Goal: Information Seeking & Learning: Learn about a topic

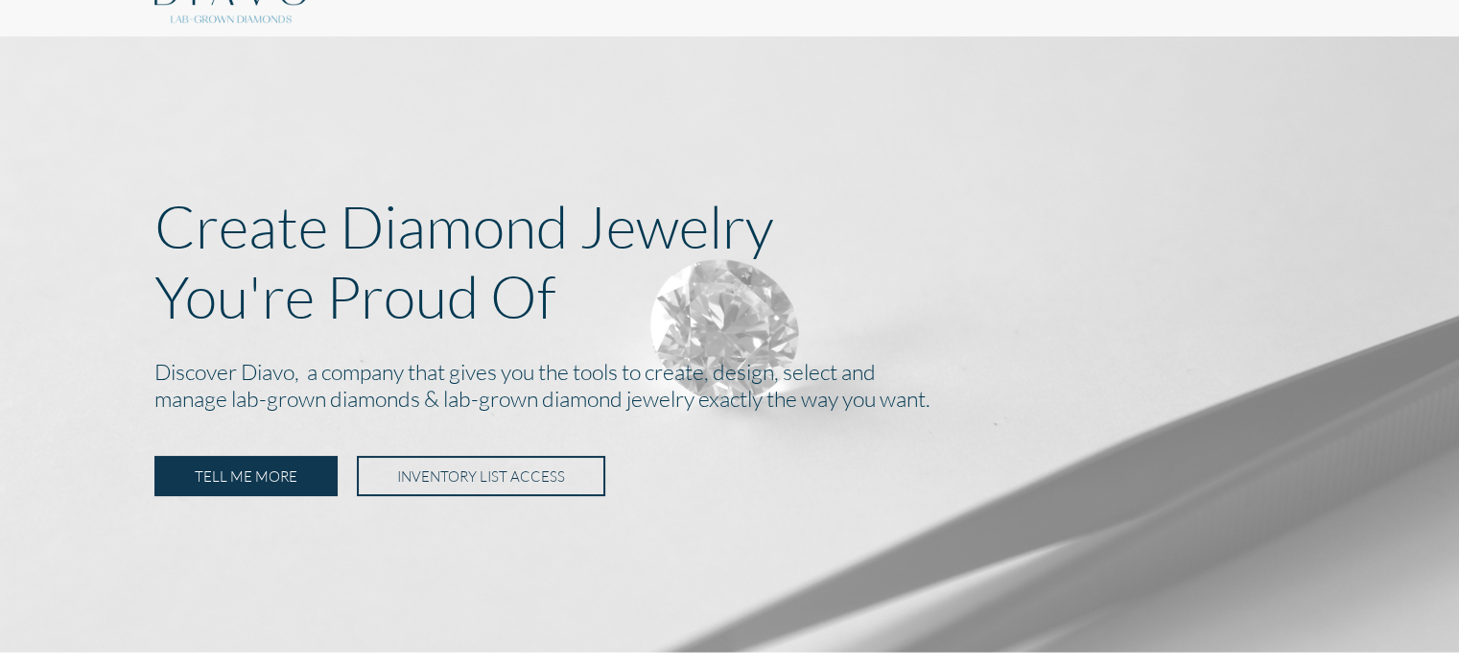
scroll to position [288, 0]
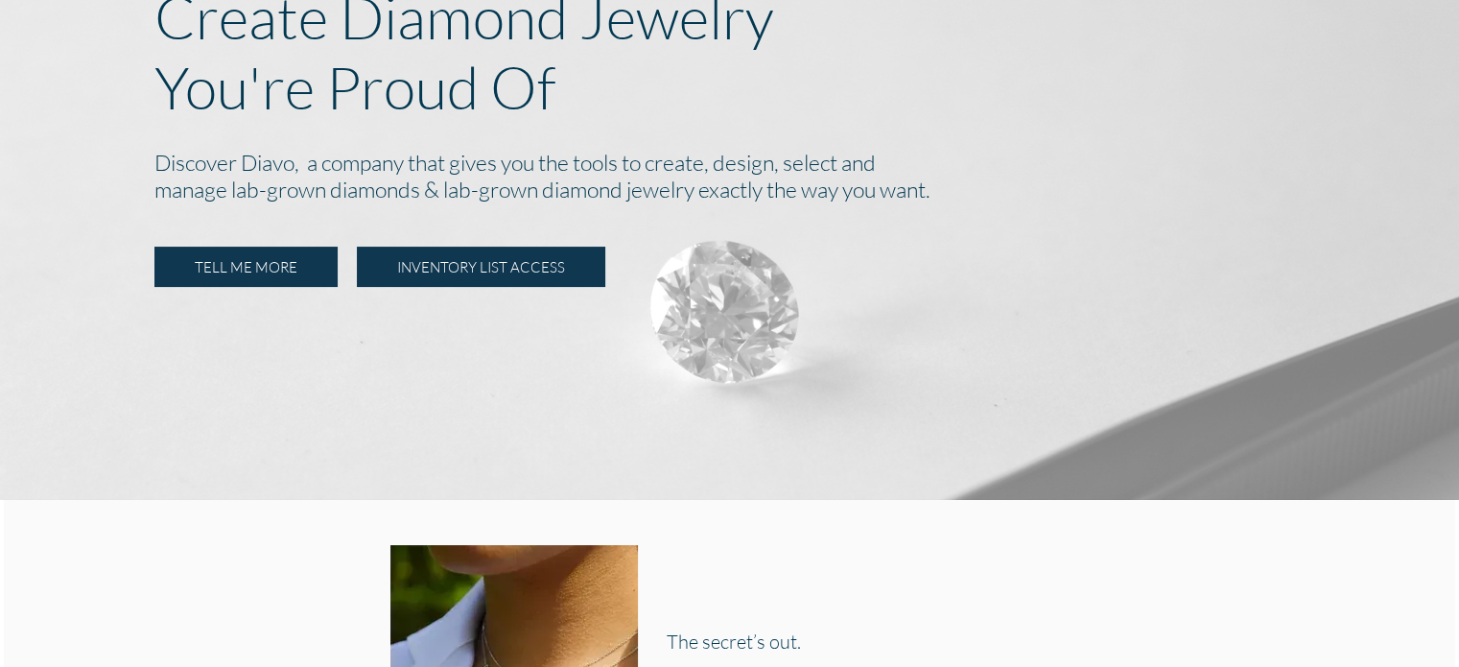
click at [537, 273] on link "INVENTORY LIST ACCESS" at bounding box center [481, 267] width 248 height 40
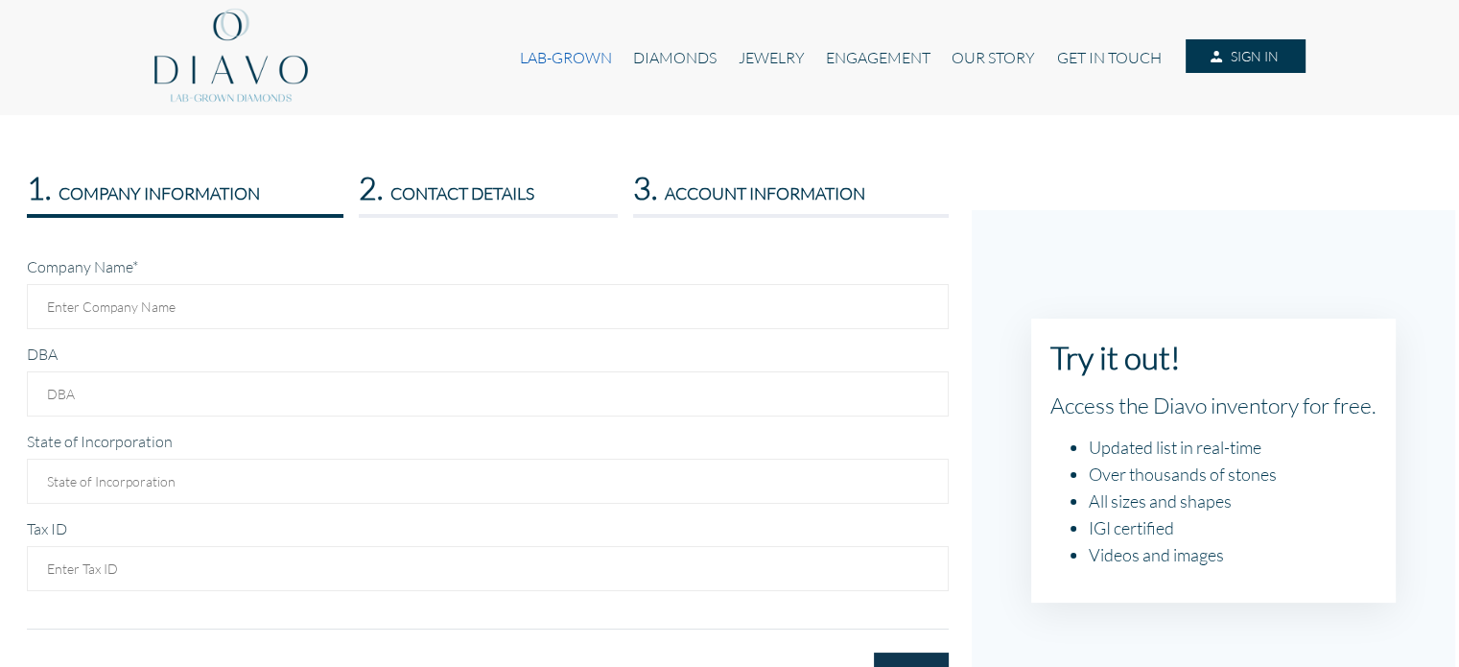
click at [559, 69] on link "LAB-GROWN" at bounding box center [565, 57] width 113 height 36
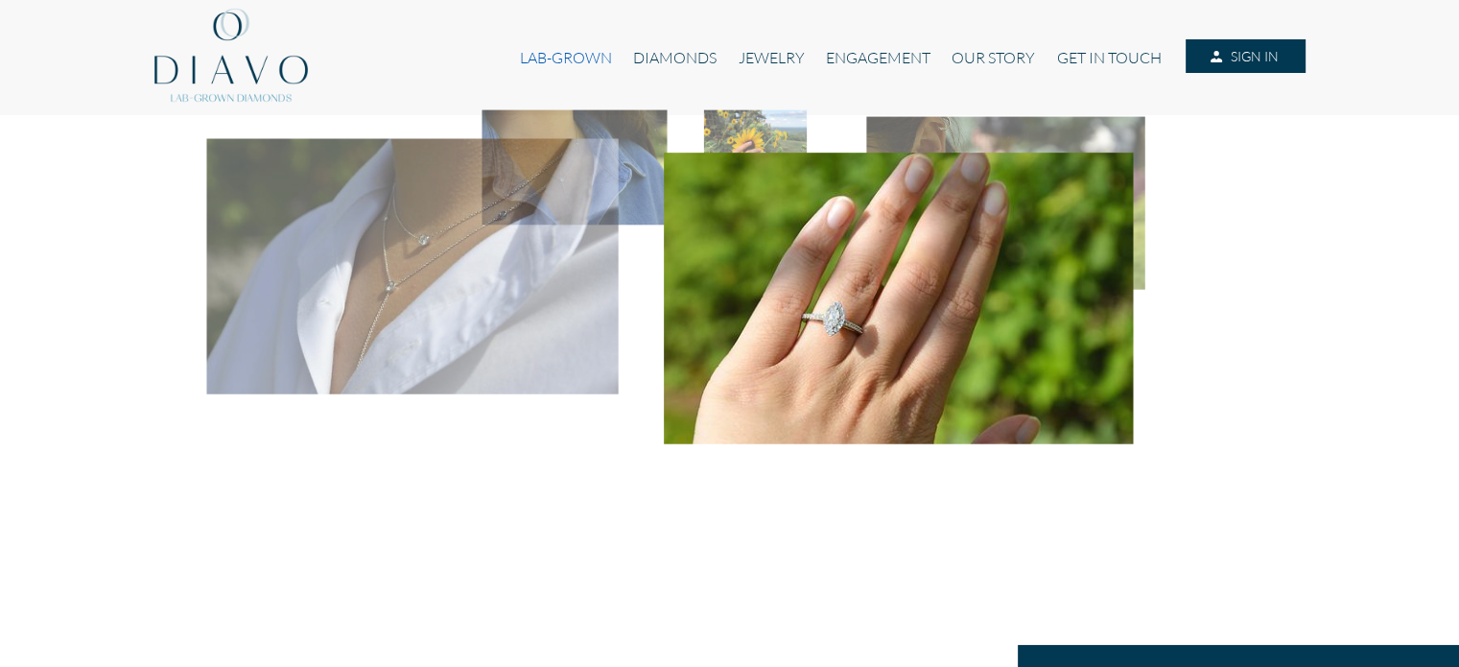
click at [556, 64] on link "LAB-GROWN" at bounding box center [565, 57] width 113 height 36
